Goal: Information Seeking & Learning: Compare options

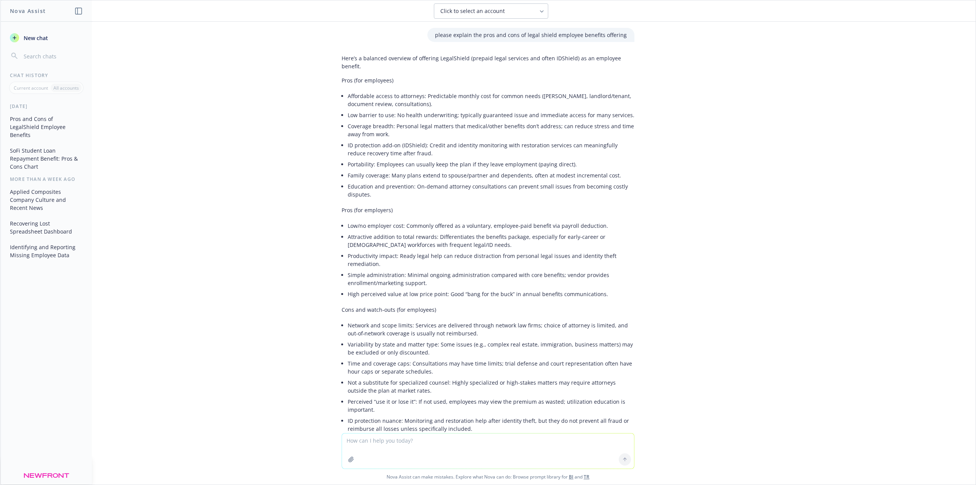
scroll to position [1548, 0]
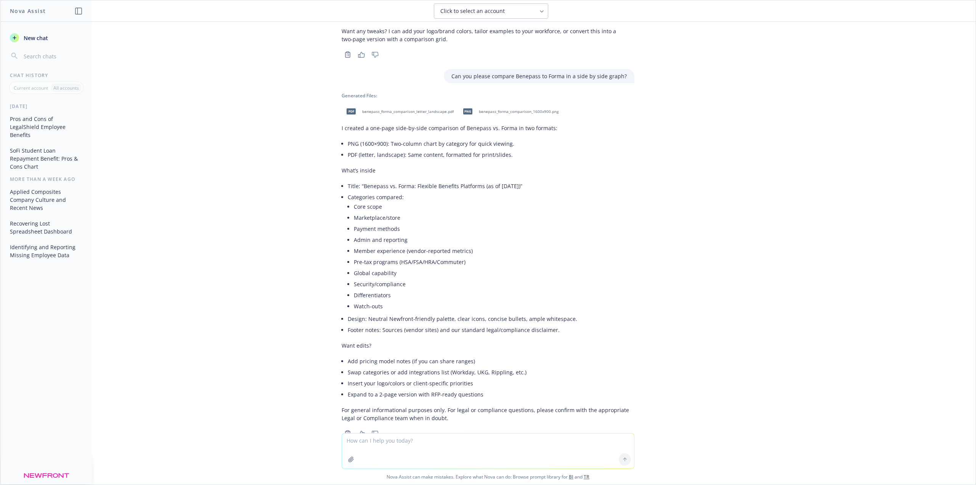
click at [370, 109] on span "benepass_forma_comparison_letter_landscape.pdf" at bounding box center [408, 111] width 92 height 5
click at [482, 109] on span "benepass_forma_comparison_1600x900.png" at bounding box center [519, 111] width 80 height 5
click at [400, 439] on textarea at bounding box center [488, 450] width 292 height 35
type textarea "integration with ADP"
click at [623, 461] on icon at bounding box center [624, 458] width 5 height 5
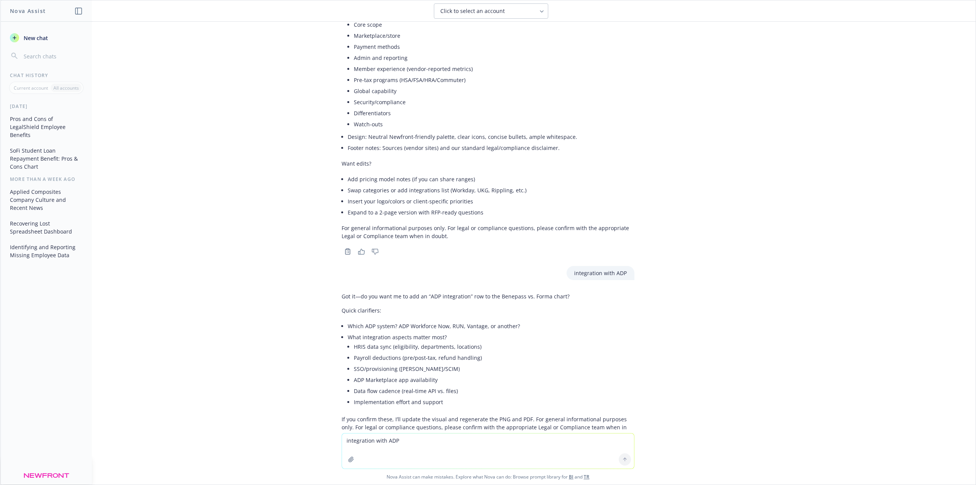
scroll to position [1739, 0]
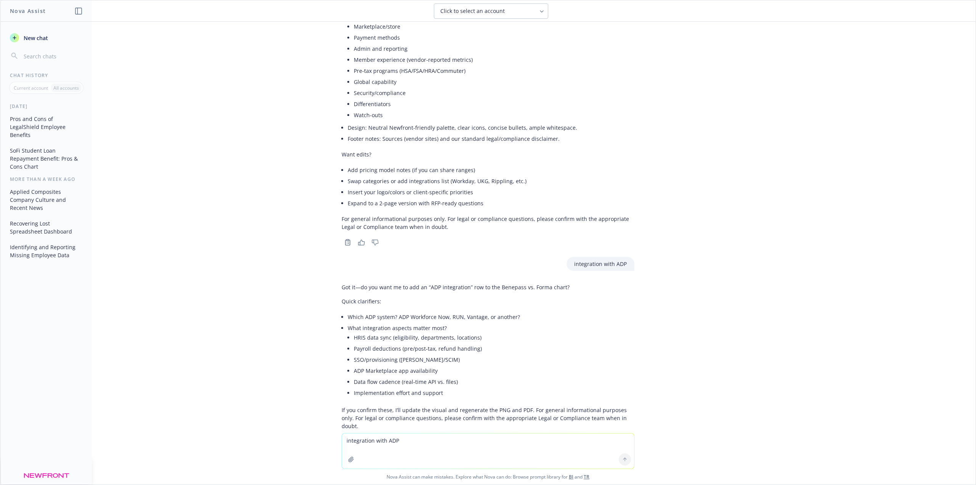
click at [399, 442] on textarea "integration with ADP" at bounding box center [488, 450] width 292 height 35
type textarea "Yes, please add Workforce now in a visual comparison"
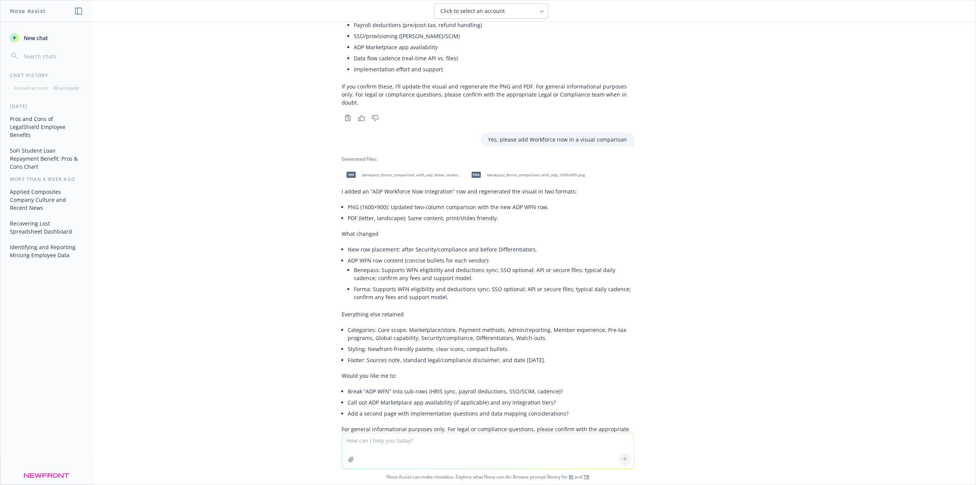
scroll to position [2074, 0]
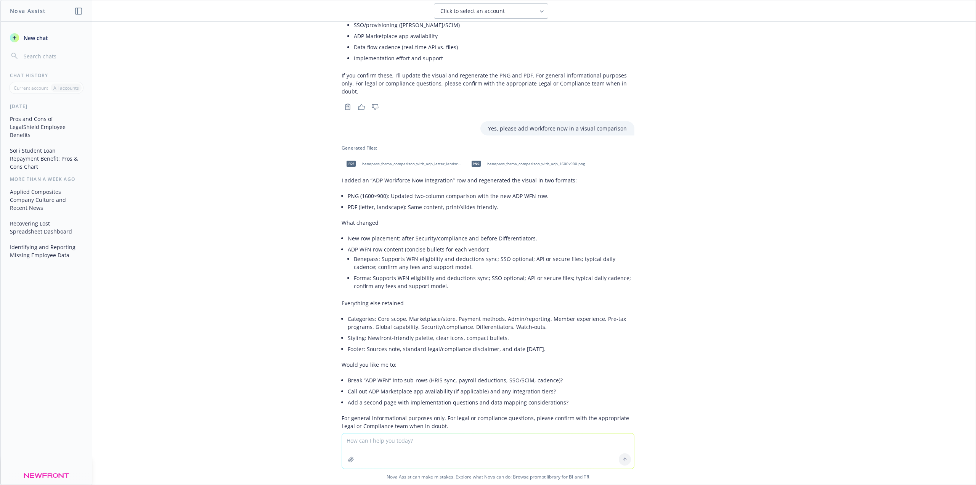
click at [408, 161] on span "benepass_forma_comparison_with_adp_letter_landscape.pdf" at bounding box center [412, 163] width 100 height 5
click at [522, 161] on span "benepass_forma_comparison_with_adp_1600x900.png" at bounding box center [536, 163] width 98 height 5
click at [510, 161] on span "benepass_forma_comparison_with_adp_1600x900.png" at bounding box center [536, 163] width 98 height 5
